Goal: Task Accomplishment & Management: Manage account settings

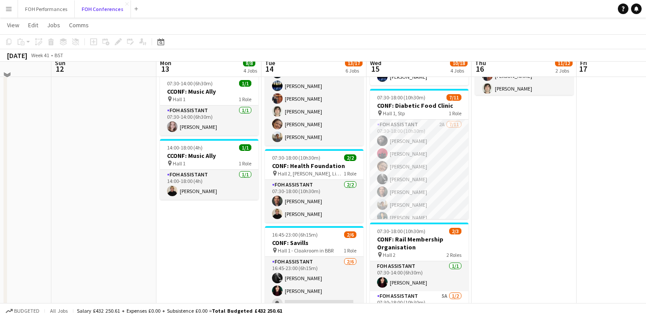
scroll to position [210, 0]
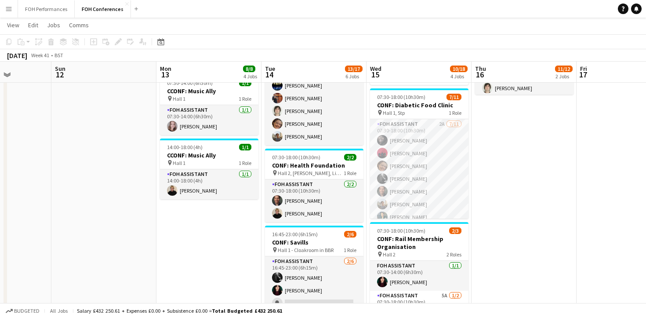
click at [608, 173] on app-date-cell at bounding box center [629, 177] width 105 height 576
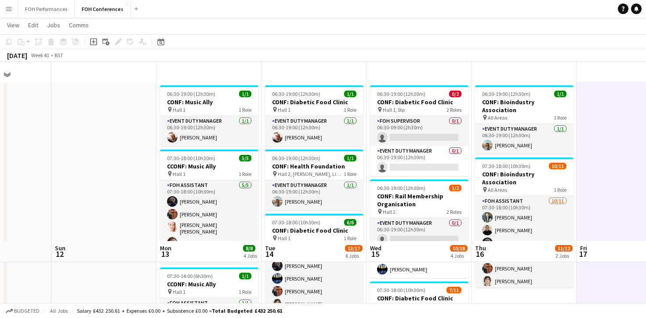
scroll to position [0, 0]
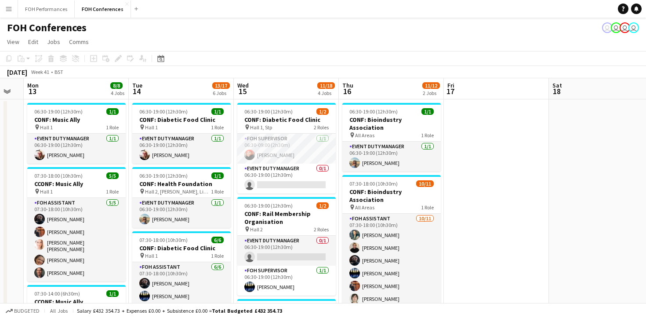
click at [486, 28] on div "FOH Conferences user user user user" at bounding box center [323, 26] width 646 height 17
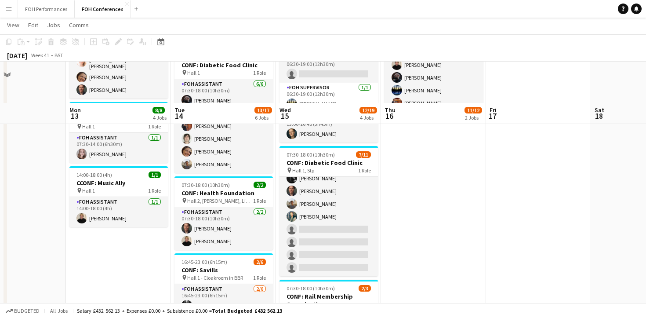
scroll to position [332, 0]
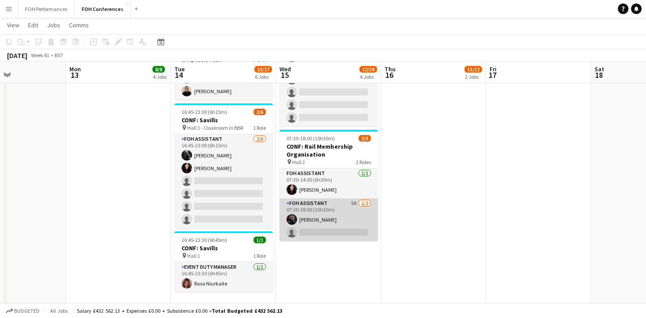
click at [293, 219] on app-user-avatar at bounding box center [292, 219] width 11 height 11
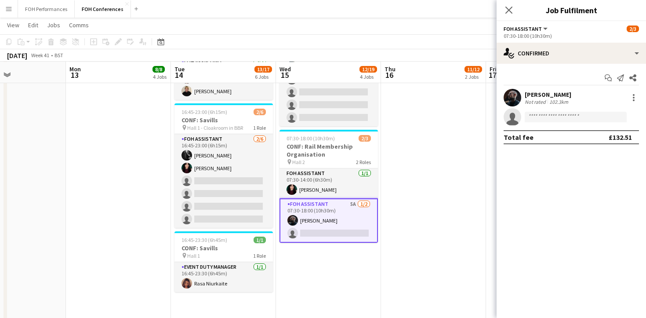
click at [516, 95] on app-user-avatar at bounding box center [513, 98] width 18 height 18
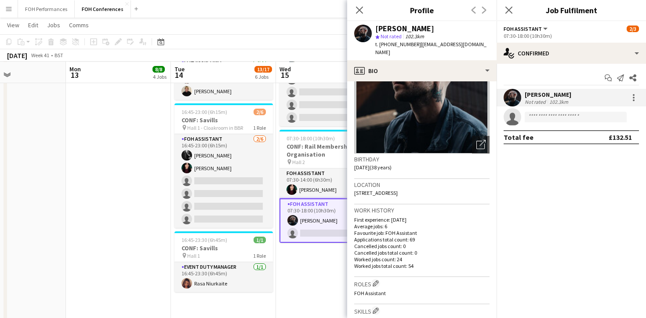
scroll to position [0, 0]
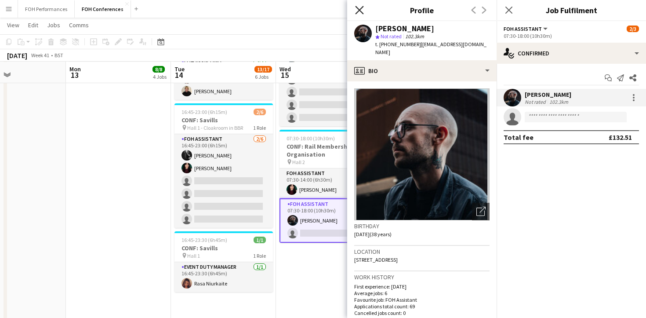
click at [361, 7] on icon at bounding box center [359, 10] width 8 height 8
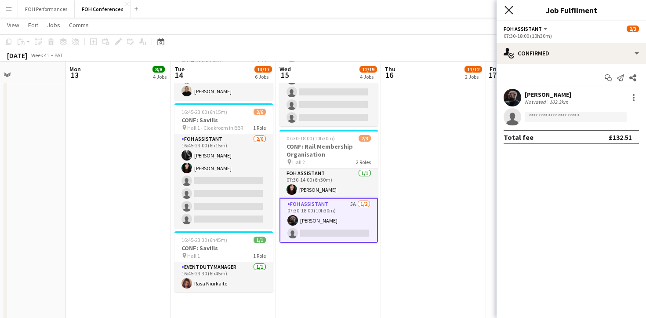
click at [509, 9] on icon "Close pop-in" at bounding box center [509, 10] width 8 height 8
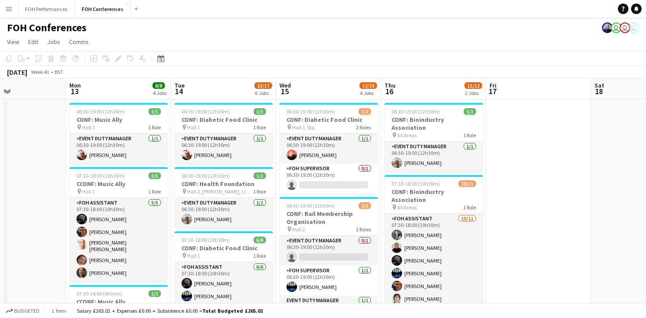
click at [467, 53] on app-toolbar "Copy Paste Paste Command V Paste with crew Command Shift V Paste linked Job Del…" at bounding box center [323, 58] width 646 height 15
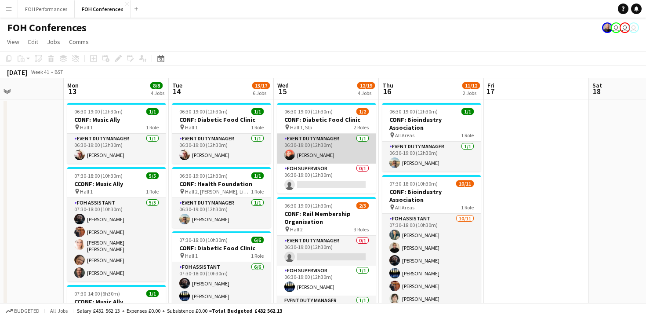
click at [288, 153] on app-user-avatar at bounding box center [289, 154] width 11 height 11
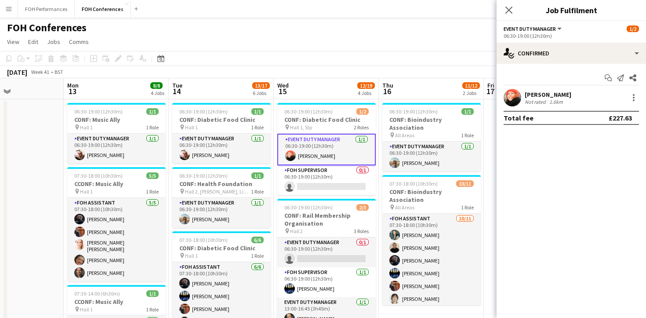
click at [516, 99] on app-user-avatar at bounding box center [513, 98] width 18 height 18
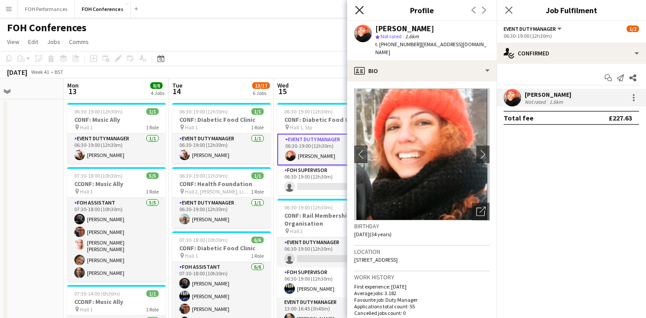
click at [359, 9] on icon at bounding box center [359, 10] width 8 height 8
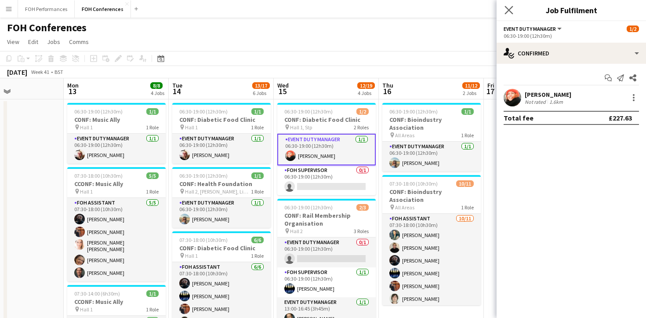
click at [505, 15] on app-icon "Close pop-in" at bounding box center [509, 10] width 13 height 13
